Goal: Task Accomplishment & Management: Complete application form

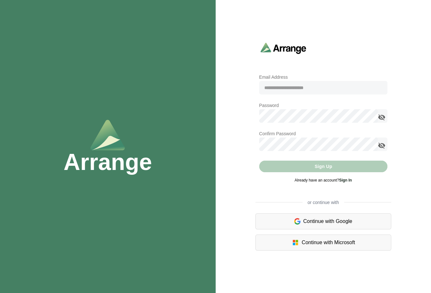
click at [116, 163] on h1 "Arrange" at bounding box center [108, 161] width 89 height 23
click at [114, 154] on h1 "Arrange" at bounding box center [108, 161] width 89 height 23
click at [276, 49] on img at bounding box center [284, 47] width 46 height 11
click at [266, 51] on img at bounding box center [284, 47] width 46 height 11
click at [114, 163] on h1 "Arrange" at bounding box center [108, 161] width 89 height 23
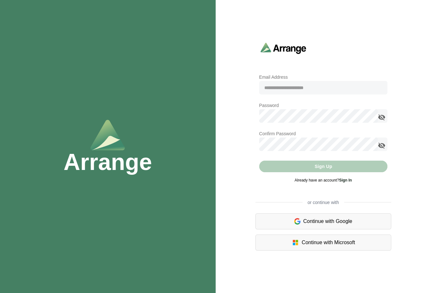
click at [113, 150] on h1 "Arrange" at bounding box center [108, 161] width 89 height 23
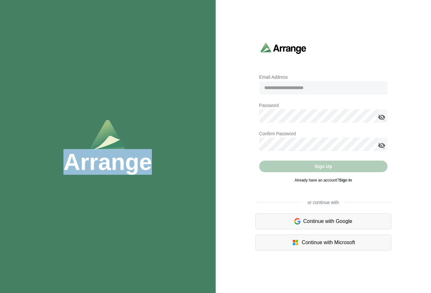
click at [113, 150] on h1 "Arrange" at bounding box center [108, 161] width 89 height 23
click at [272, 42] on img at bounding box center [284, 47] width 46 height 11
click at [268, 49] on img at bounding box center [284, 47] width 46 height 11
